Goal: Check status

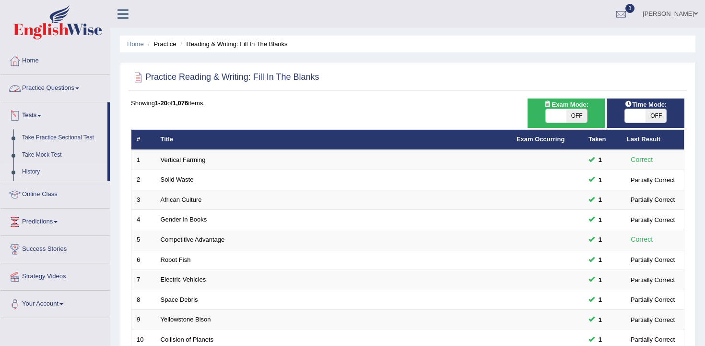
click at [37, 171] on link "History" at bounding box center [63, 171] width 90 height 17
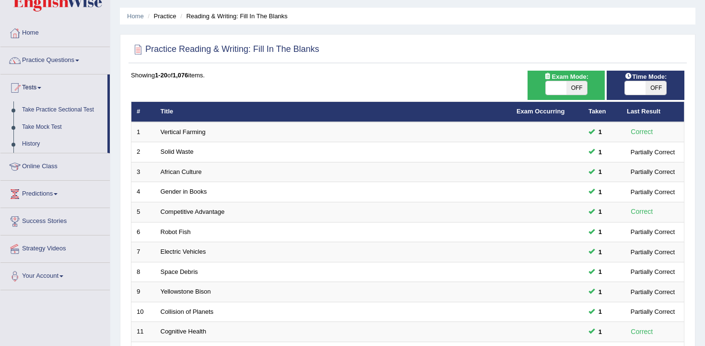
scroll to position [36, 0]
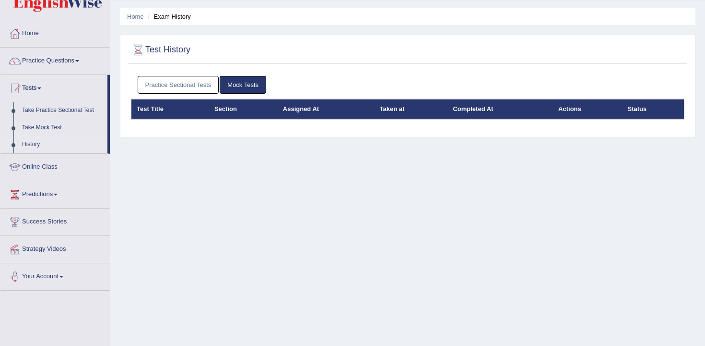
click at [199, 88] on link "Practice Sectional Tests" at bounding box center [179, 85] width 82 height 18
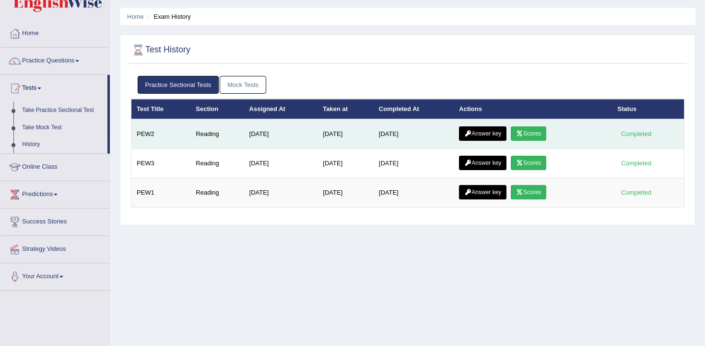
click at [531, 135] on link "Scores" at bounding box center [529, 133] width 36 height 14
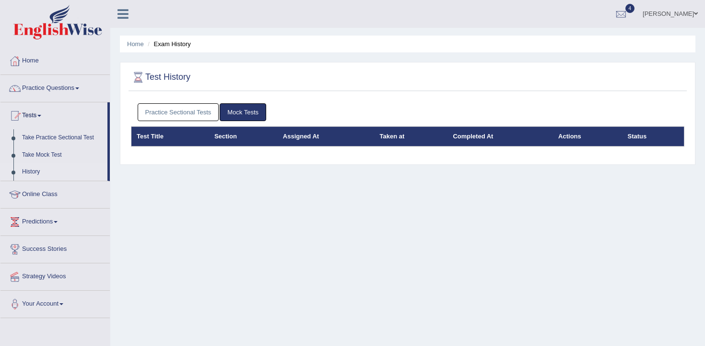
click at [202, 115] on link "Practice Sectional Tests" at bounding box center [179, 112] width 82 height 18
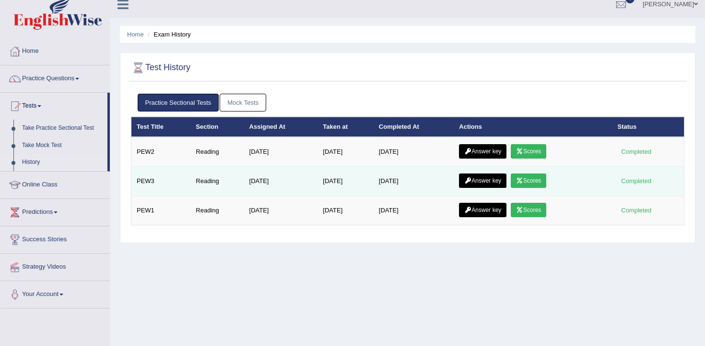
scroll to position [11, 0]
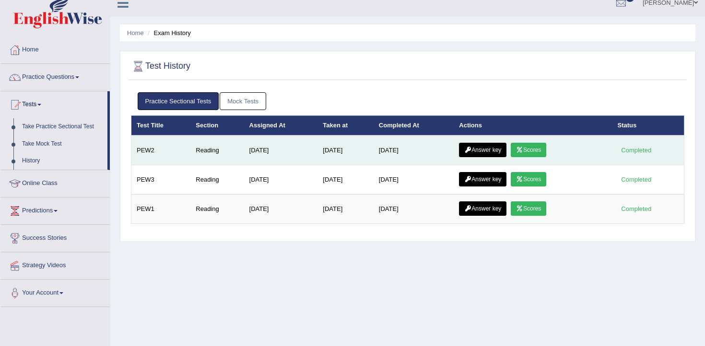
click at [479, 154] on link "Answer key" at bounding box center [483, 150] width 48 height 14
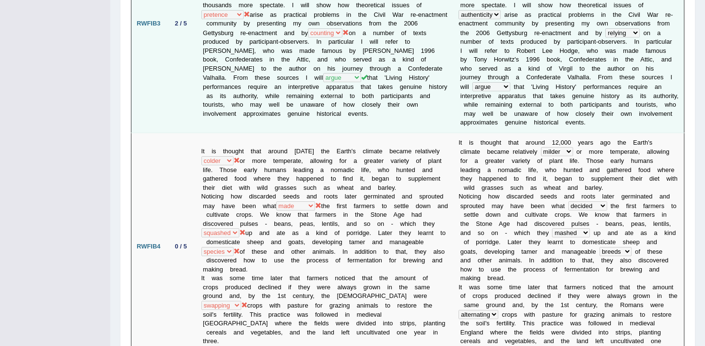
scroll to position [737, 0]
